Goal: Task Accomplishment & Management: Complete application form

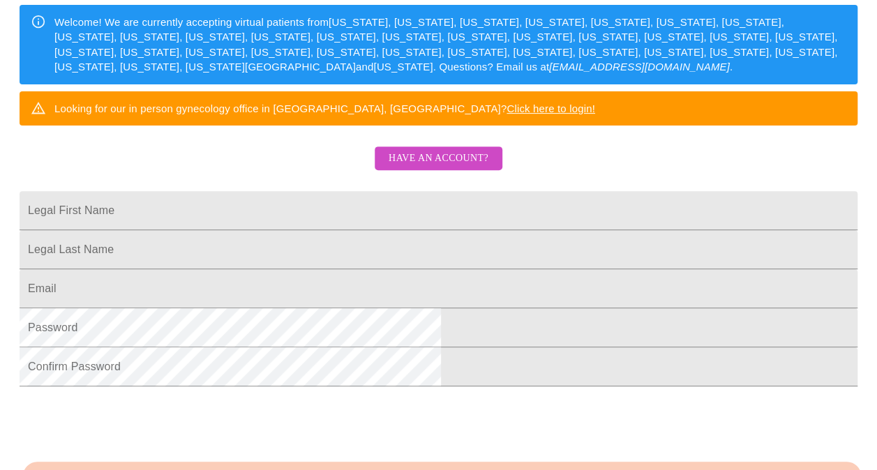
scroll to position [181, 0]
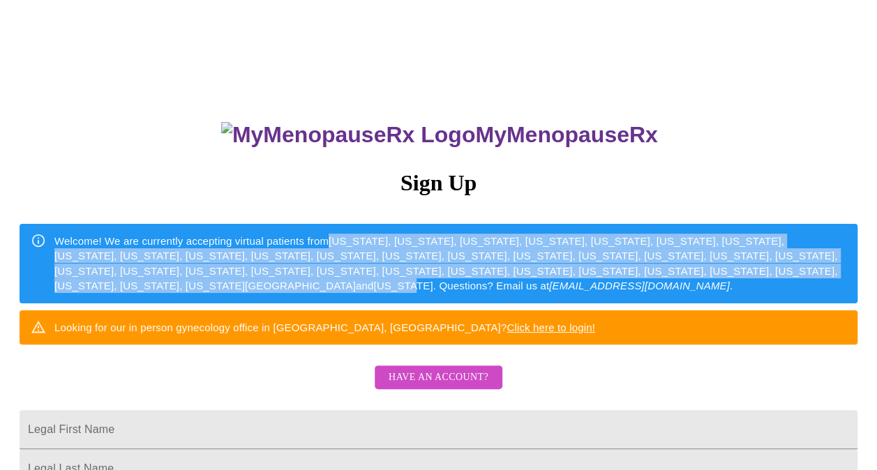
drag, startPoint x: 543, startPoint y: 233, endPoint x: 458, endPoint y: 308, distance: 114.2
click at [458, 299] on div "Welcome! We are currently accepting virtual patients from Alabama, Arizona, Col…" at bounding box center [450, 263] width 792 height 71
copy div "Alabama, Arizona, Colorado, Connecticut, Delaware, Florida, Georgia, Idaho, Ill…"
